Goal: Navigation & Orientation: Find specific page/section

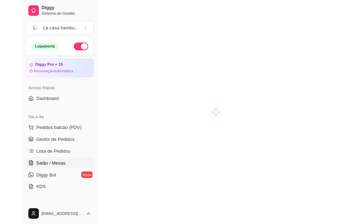
scroll to position [55, 0]
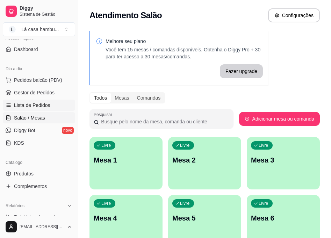
click at [36, 107] on span "Lista de Pedidos" at bounding box center [32, 105] width 36 height 7
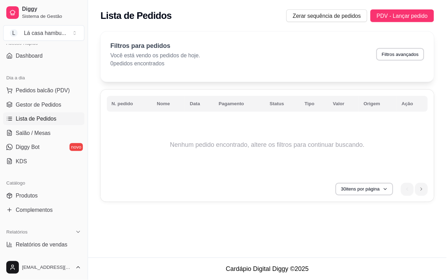
scroll to position [55, 0]
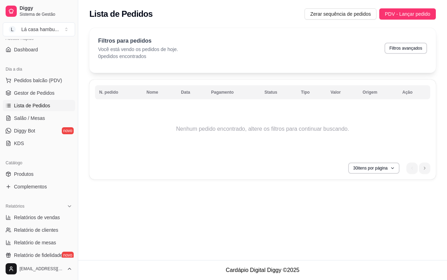
drag, startPoint x: 318, startPoint y: 0, endPoint x: 219, endPoint y: 200, distance: 223.1
click at [219, 200] on div "Lista de Pedidos Zerar sequência de pedidos PDV - Lançar pedido Filtros para pe…" at bounding box center [262, 130] width 369 height 260
click at [42, 128] on link "Diggy Bot novo" at bounding box center [39, 130] width 72 height 11
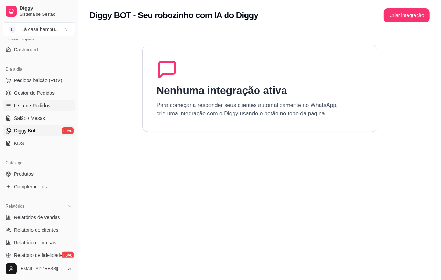
click at [44, 107] on span "Lista de Pedidos" at bounding box center [32, 105] width 36 height 7
